Goal: Task Accomplishment & Management: Manage account settings

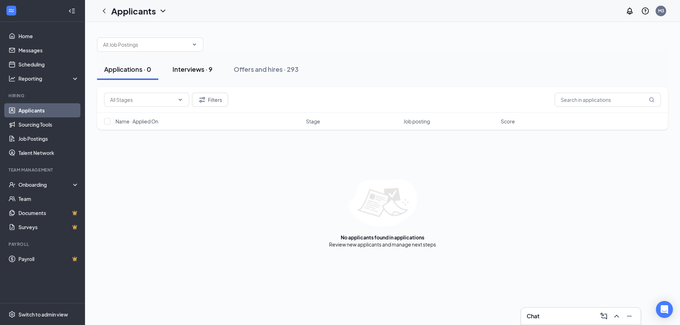
click at [192, 69] on div "Interviews · 9" at bounding box center [192, 69] width 40 height 9
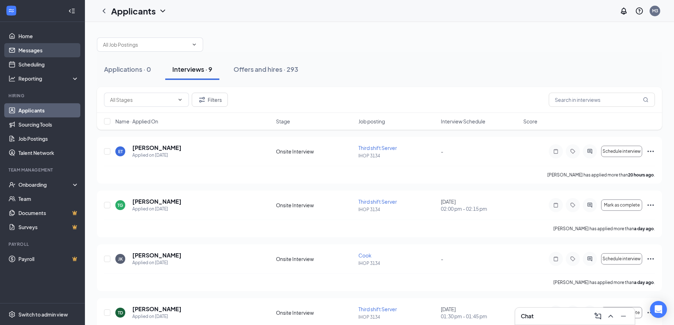
click at [29, 49] on link "Messages" at bounding box center [48, 50] width 61 height 14
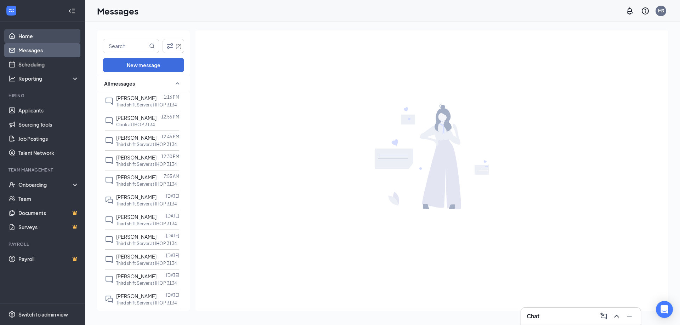
click at [33, 35] on link "Home" at bounding box center [48, 36] width 61 height 14
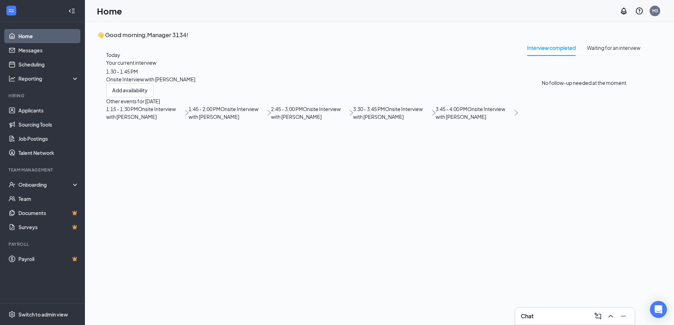
click at [138, 75] on span "1:30 - 1:45 PM" at bounding box center [122, 71] width 32 height 6
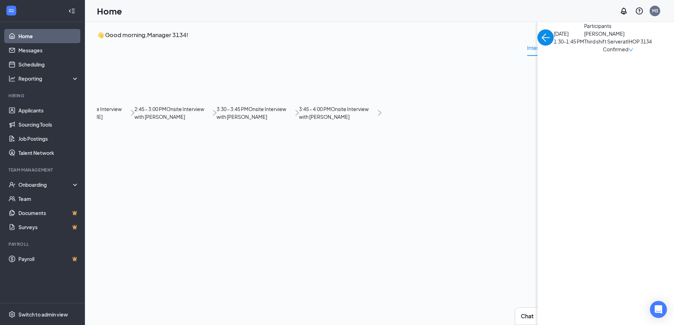
scroll to position [3, 0]
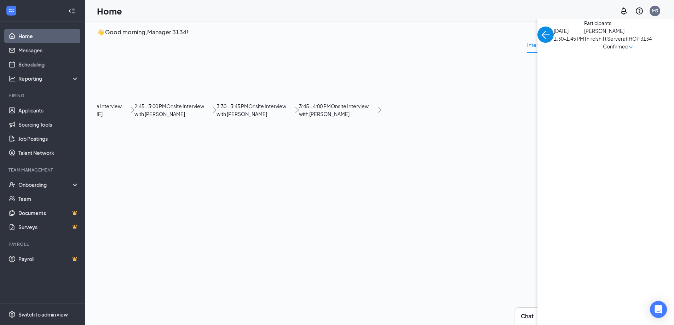
click at [585, 35] on span "[PERSON_NAME]" at bounding box center [619, 31] width 68 height 8
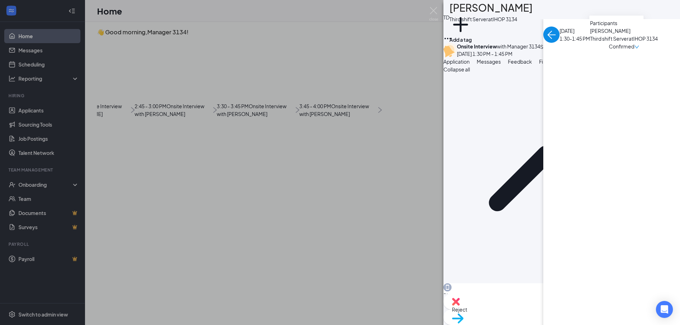
click at [452, 34] on icon "Ellipses" at bounding box center [447, 38] width 8 height 8
click at [604, 27] on link "View full application" at bounding box center [616, 23] width 46 height 8
click at [435, 10] on img at bounding box center [433, 14] width 9 height 14
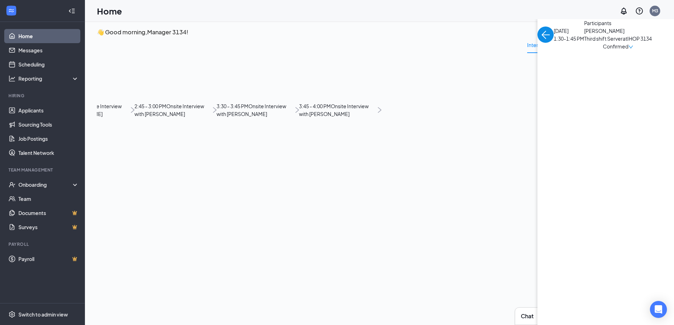
click at [538, 43] on img "back-button" at bounding box center [546, 35] width 16 height 16
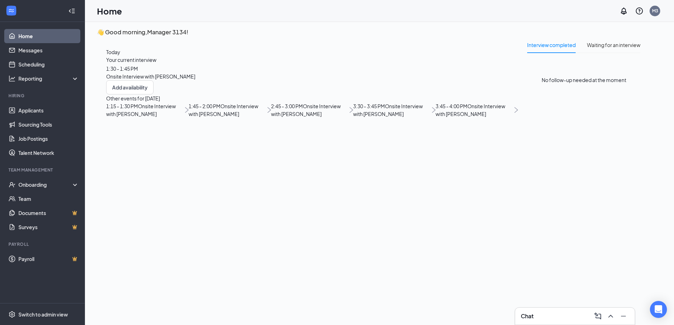
click at [189, 109] on span "1:45 - 2:00 PM" at bounding box center [205, 106] width 32 height 6
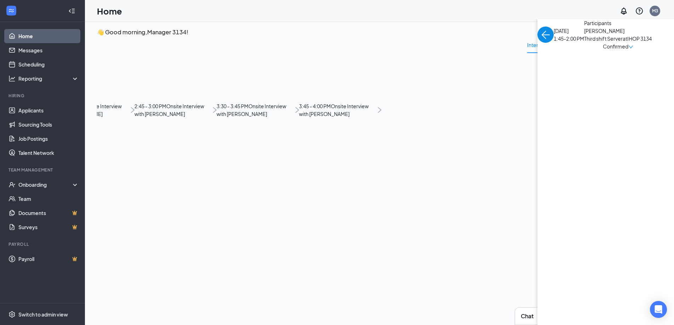
click at [538, 43] on img "back-button" at bounding box center [546, 35] width 16 height 16
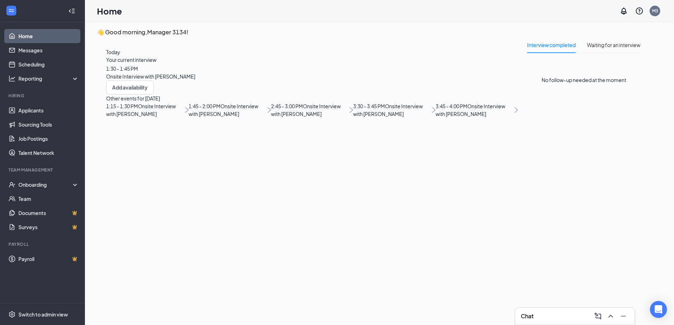
click at [138, 109] on span "1:15 - 1:30 PM" at bounding box center [122, 106] width 32 height 6
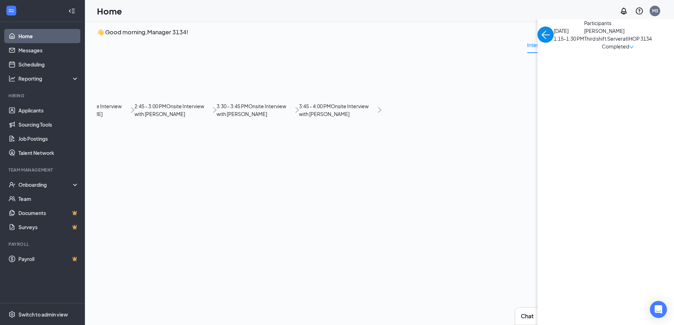
click at [538, 43] on img "back-button" at bounding box center [546, 35] width 16 height 16
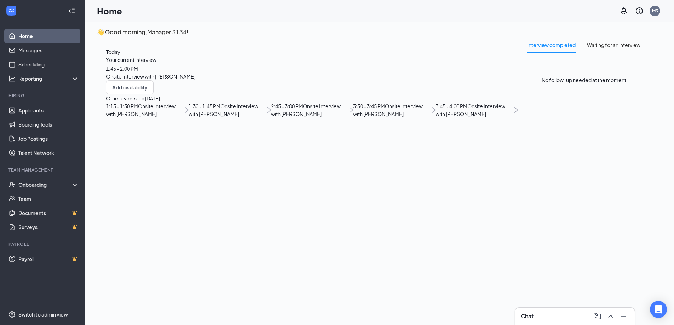
click at [138, 72] on span "1:45 - 2:00 PM" at bounding box center [122, 68] width 32 height 6
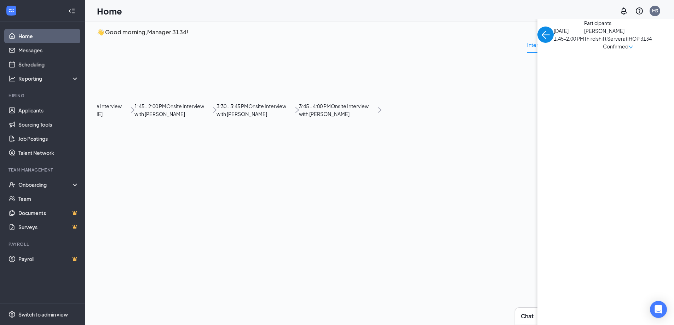
click at [538, 43] on img "back-button" at bounding box center [546, 35] width 16 height 16
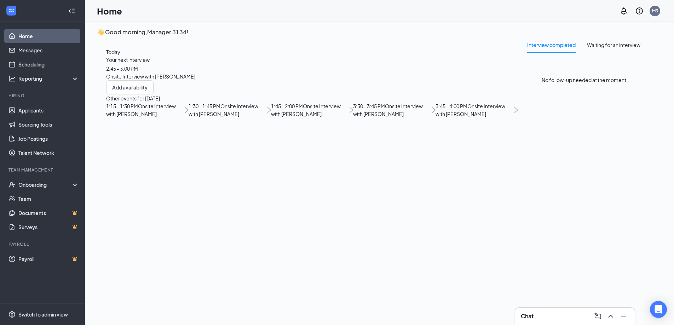
click at [138, 109] on span "1:15 - 1:30 PM" at bounding box center [122, 106] width 32 height 6
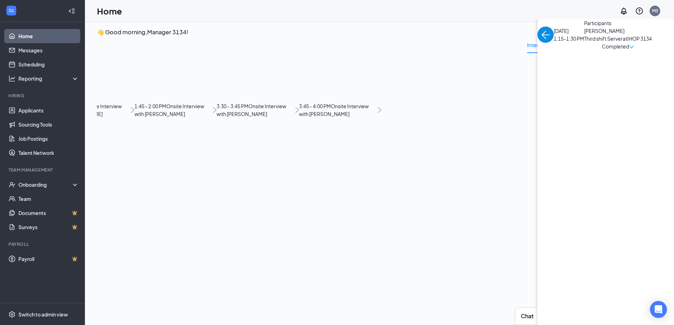
click at [538, 43] on img "back-button" at bounding box center [546, 35] width 16 height 16
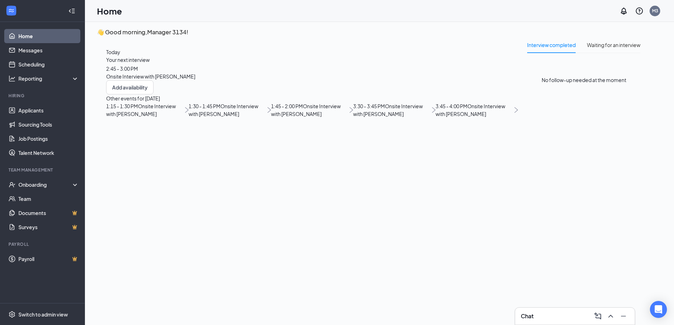
click at [189, 109] on span "1:30 - 1:45 PM" at bounding box center [205, 106] width 32 height 6
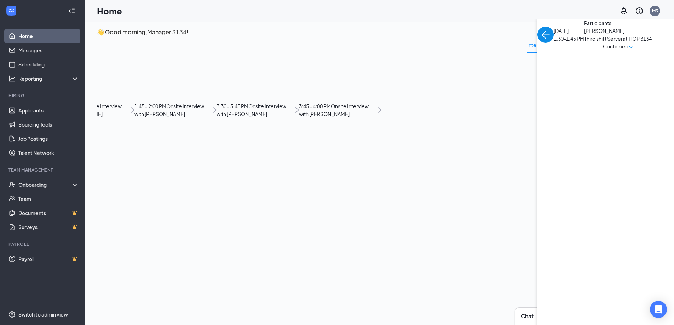
click at [538, 43] on img "back-button" at bounding box center [546, 35] width 16 height 16
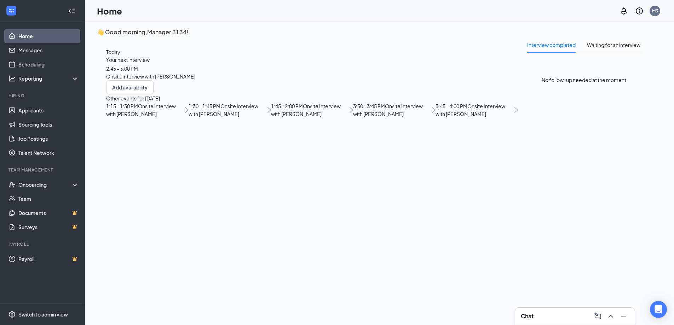
click at [271, 109] on span "1:45 - 2:00 PM" at bounding box center [287, 106] width 32 height 6
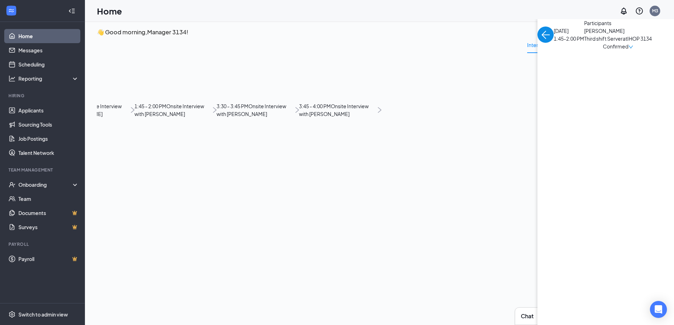
click at [603, 50] on span "Confirmed" at bounding box center [615, 46] width 25 height 8
click at [170, 154] on span "Mark as no-show" at bounding box center [173, 158] width 49 height 8
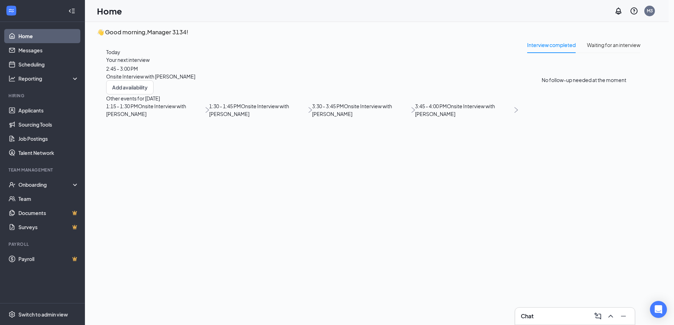
drag, startPoint x: 246, startPoint y: 171, endPoint x: 679, endPoint y: 89, distance: 441.1
type textarea "No show for interview"
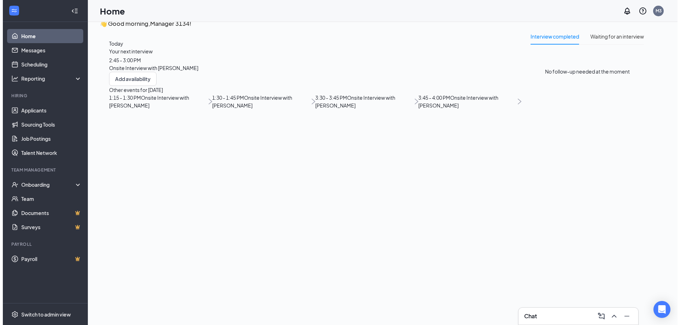
scroll to position [15, 0]
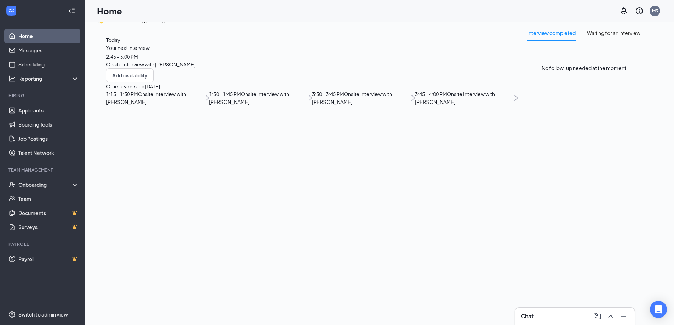
click at [138, 60] on span "2:45 - 3:00 PM" at bounding box center [122, 56] width 32 height 6
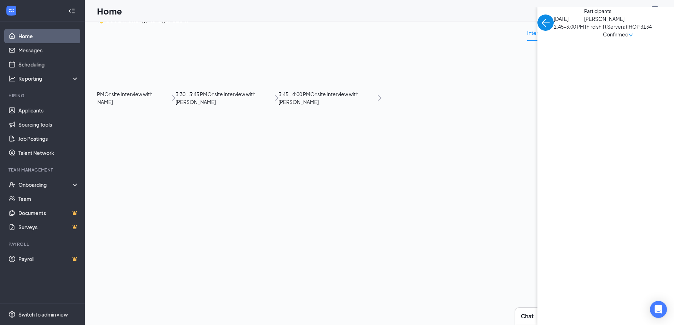
click at [585, 23] on span "[PERSON_NAME]" at bounding box center [619, 19] width 68 height 8
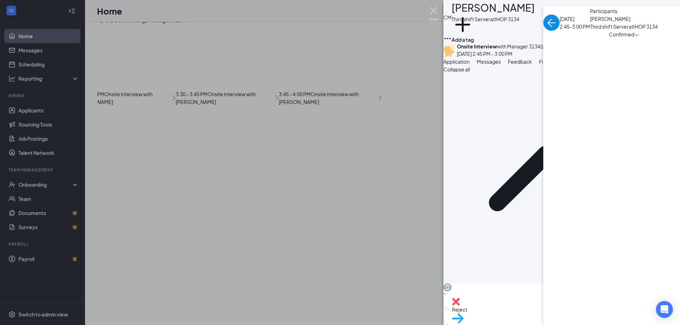
click at [430, 10] on img at bounding box center [433, 14] width 9 height 14
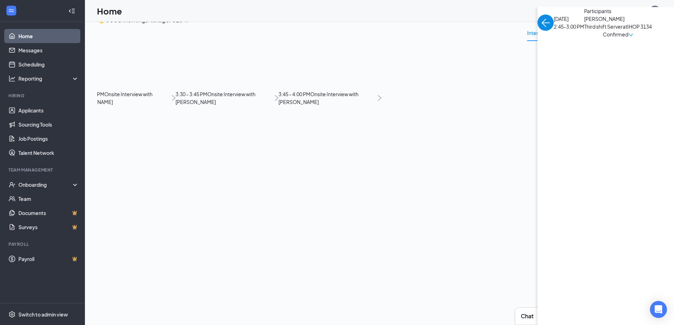
click at [538, 31] on img "back-button" at bounding box center [546, 23] width 16 height 16
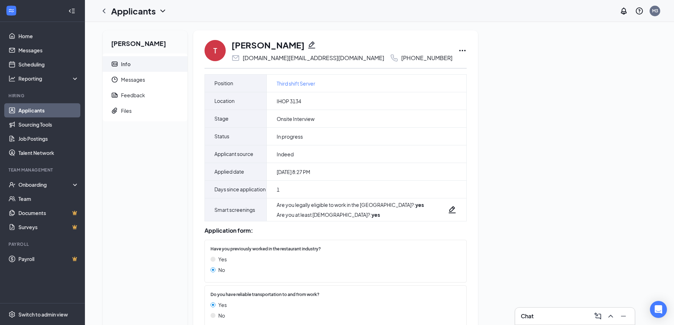
click at [458, 52] on icon "Ellipses" at bounding box center [462, 50] width 8 height 8
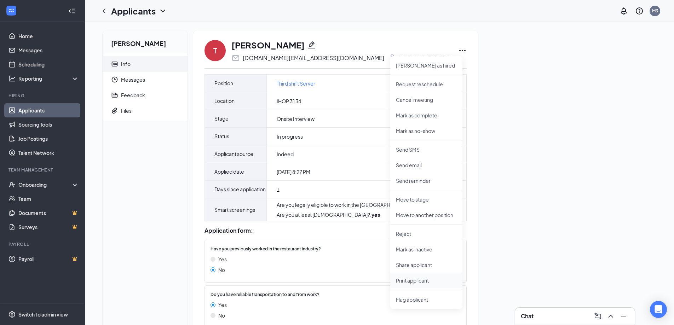
click at [412, 277] on p "Print applicant" at bounding box center [426, 280] width 61 height 7
